Goal: Obtain resource: Download file/media

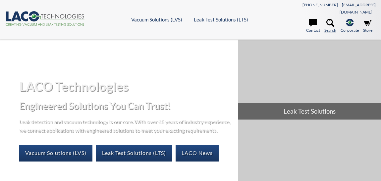
select select "言語翻訳ウィジェット"
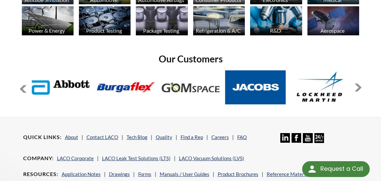
scroll to position [545, 0]
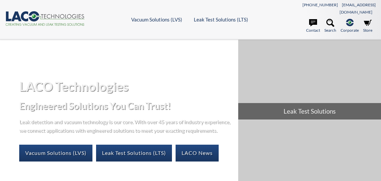
select select "言語翻訳ウィジェット"
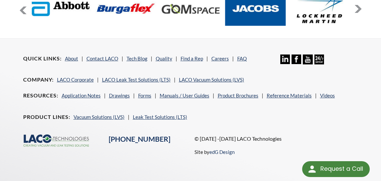
scroll to position [545, 0]
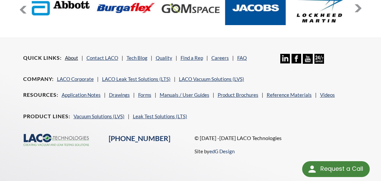
click at [69, 55] on link "About" at bounding box center [71, 58] width 13 height 6
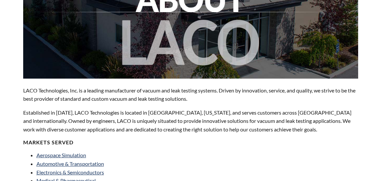
select select "言語翻訳ウィジェット"
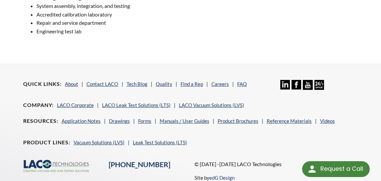
scroll to position [581, 0]
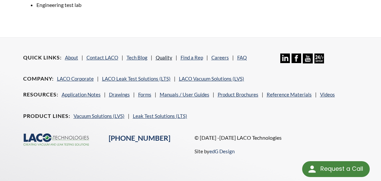
click at [162, 55] on link "Quality" at bounding box center [164, 58] width 17 height 6
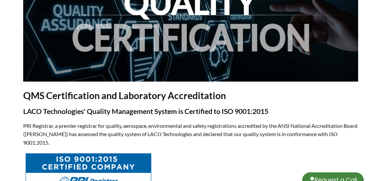
select select "言語翻訳ウィジェット"
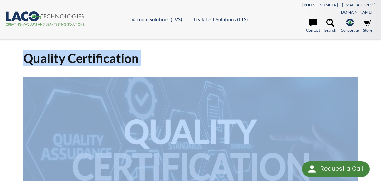
drag, startPoint x: 152, startPoint y: 110, endPoint x: 20, endPoint y: 48, distance: 145.9
copy div "Quality Certification QMS Certification and Laboratory Accreditation LACO Techn…"
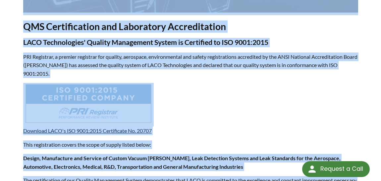
click at [236, 87] on p "Download LACO's ISO 9001:2015 Certificate No. 20707" at bounding box center [190, 109] width 335 height 52
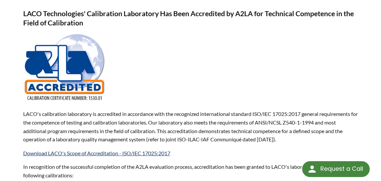
scroll to position [463, 0]
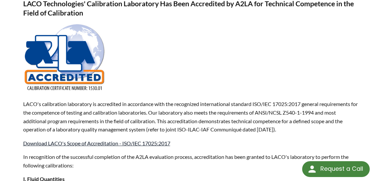
click at [143, 140] on link "Download LACO's Scope of Accreditation - ISO/IEC 17025:2017" at bounding box center [96, 143] width 147 height 6
